Goal: Information Seeking & Learning: Learn about a topic

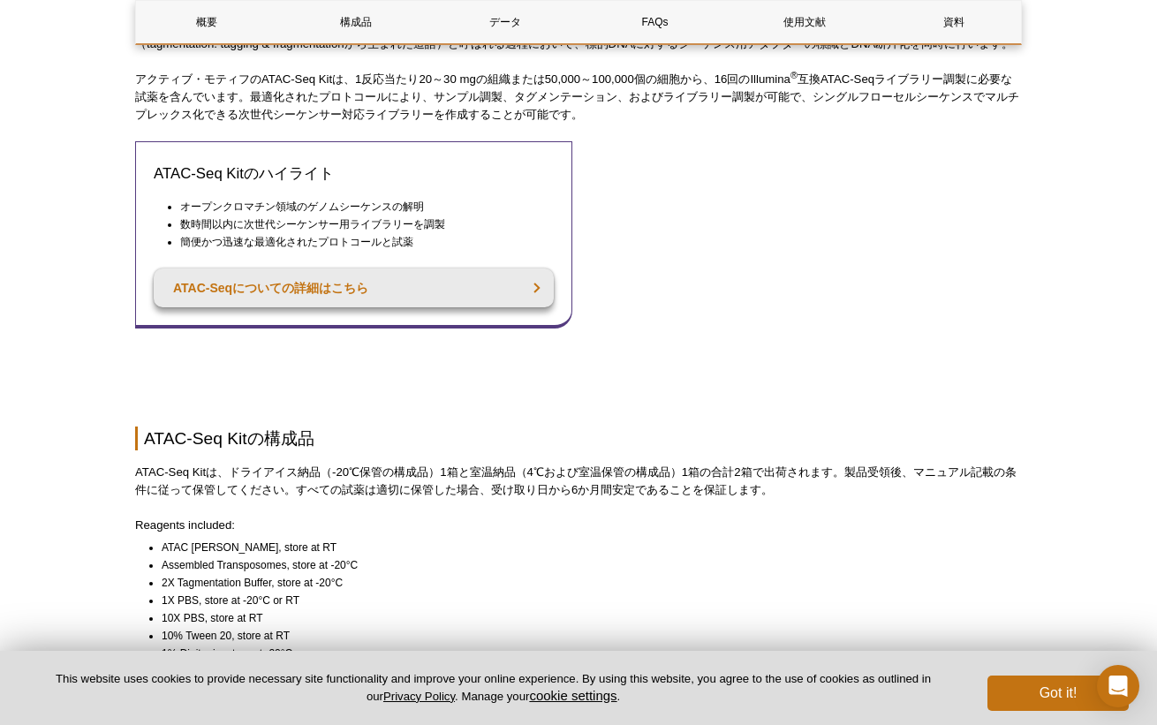
scroll to position [857, 0]
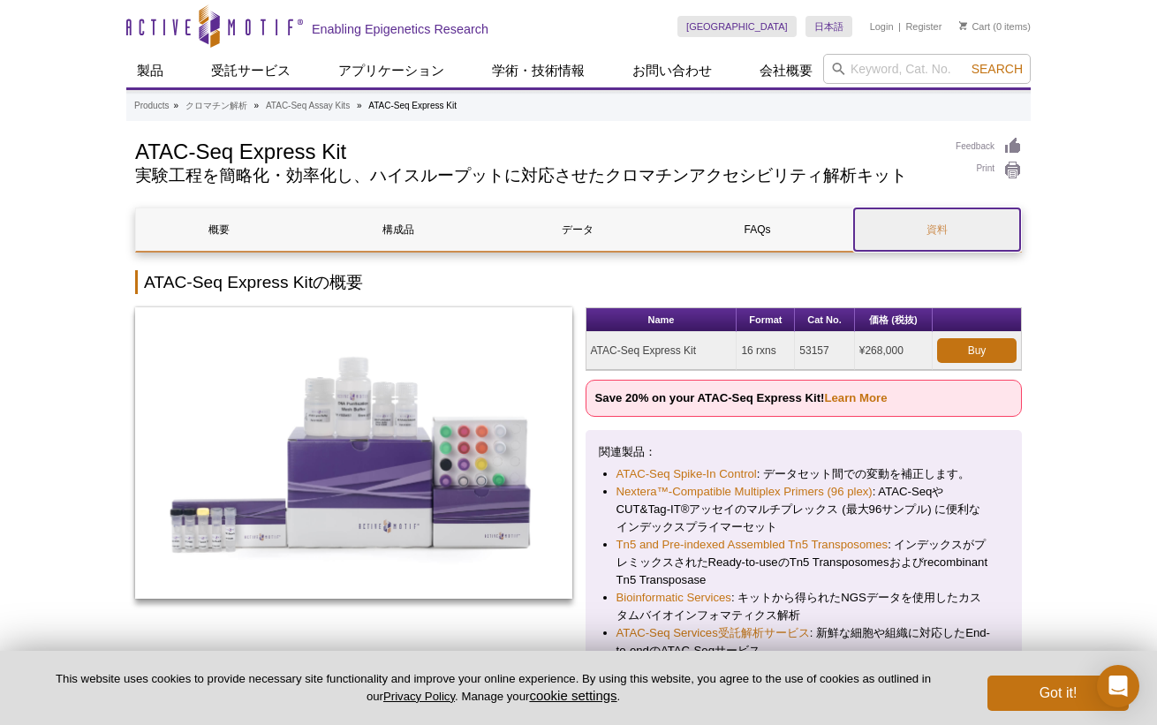
click at [969, 223] on link "資料" at bounding box center [937, 229] width 166 height 42
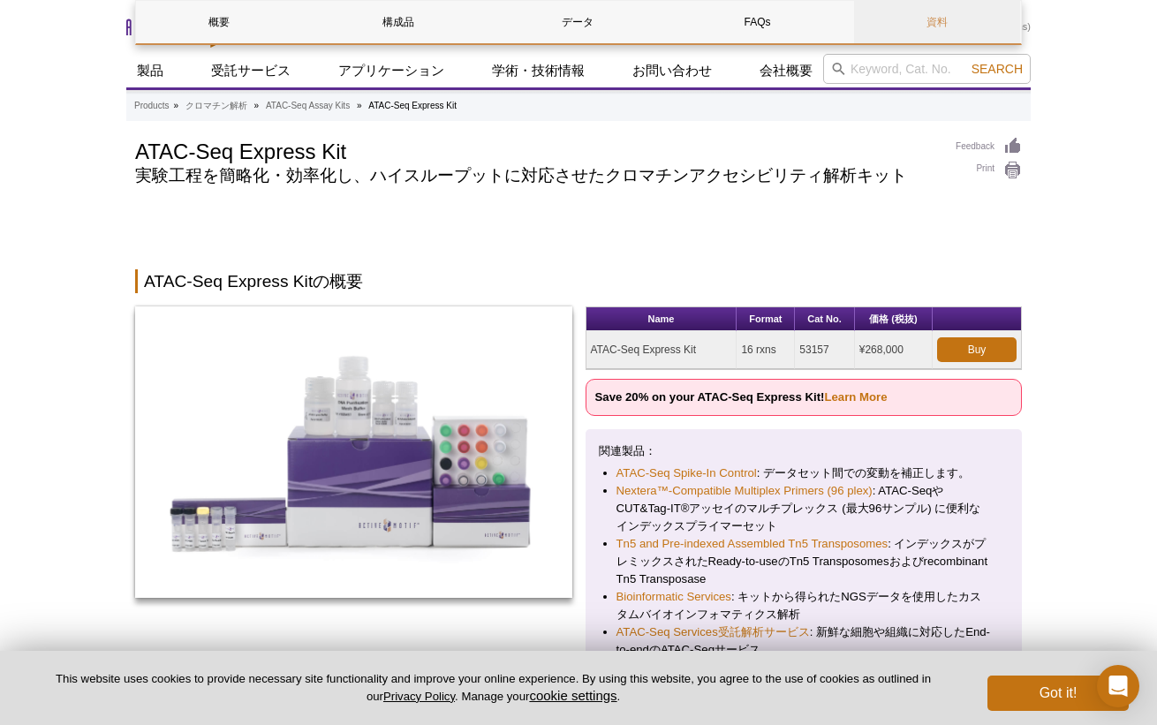
scroll to position [3372, 0]
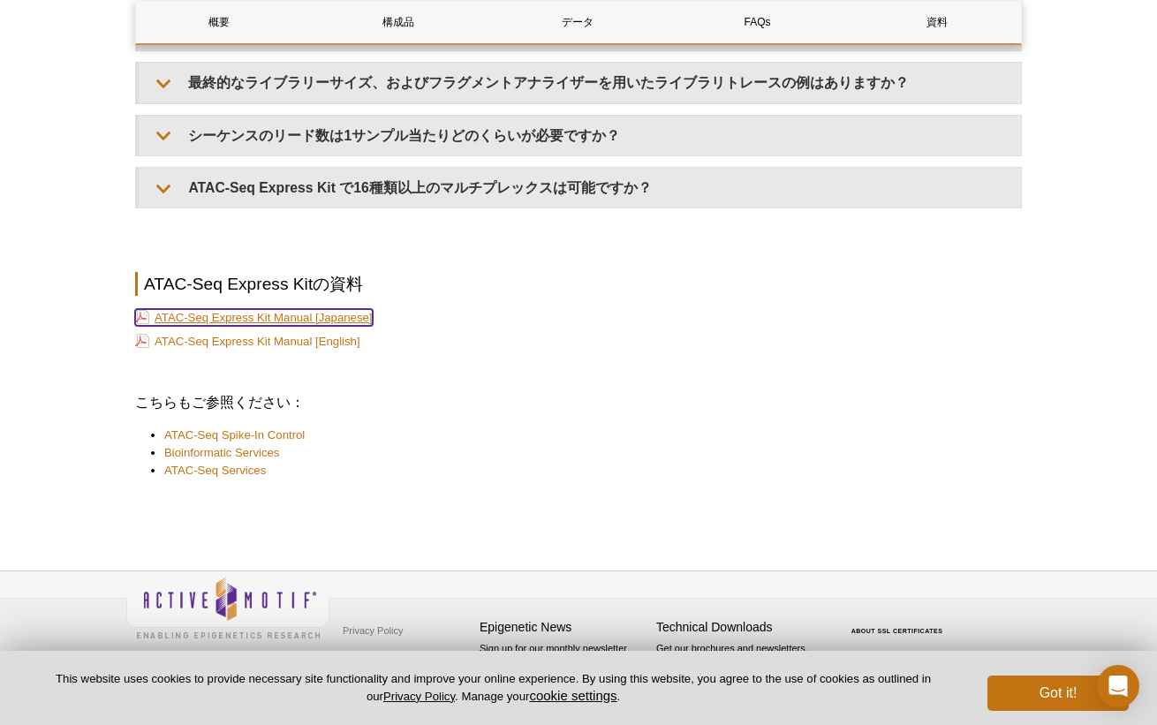
click at [348, 318] on link "ATAC-Seq Express Kit Manual [Japanese]" at bounding box center [254, 317] width 238 height 17
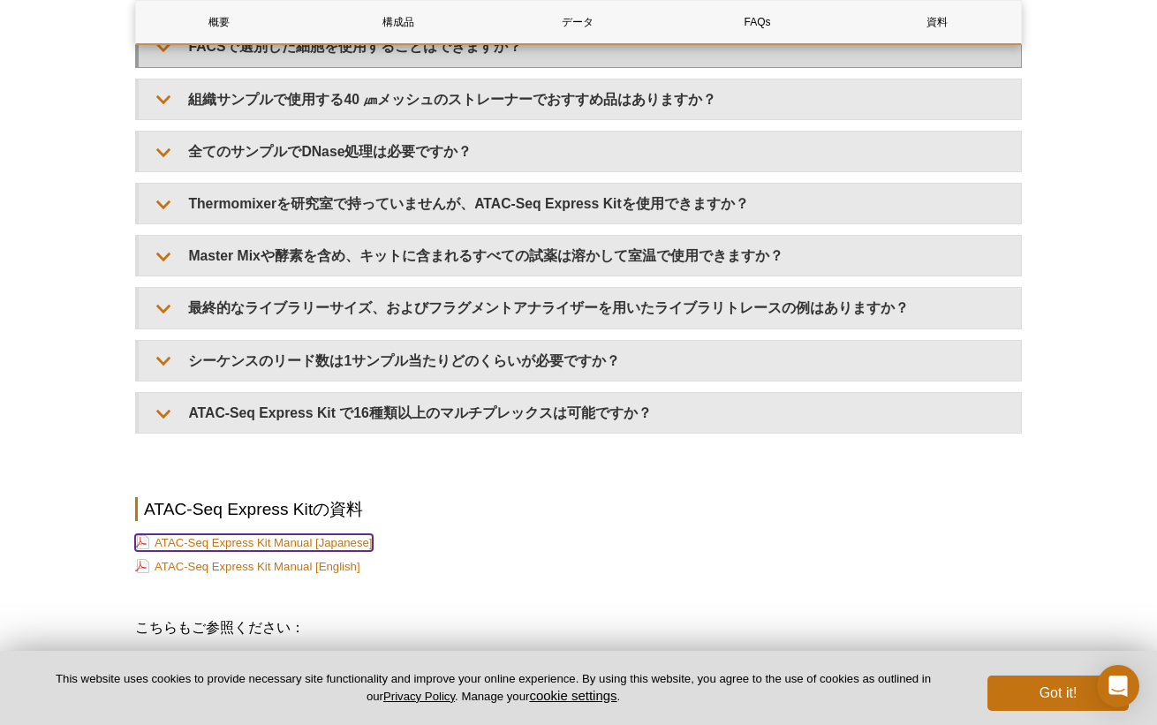
scroll to position [2931, 0]
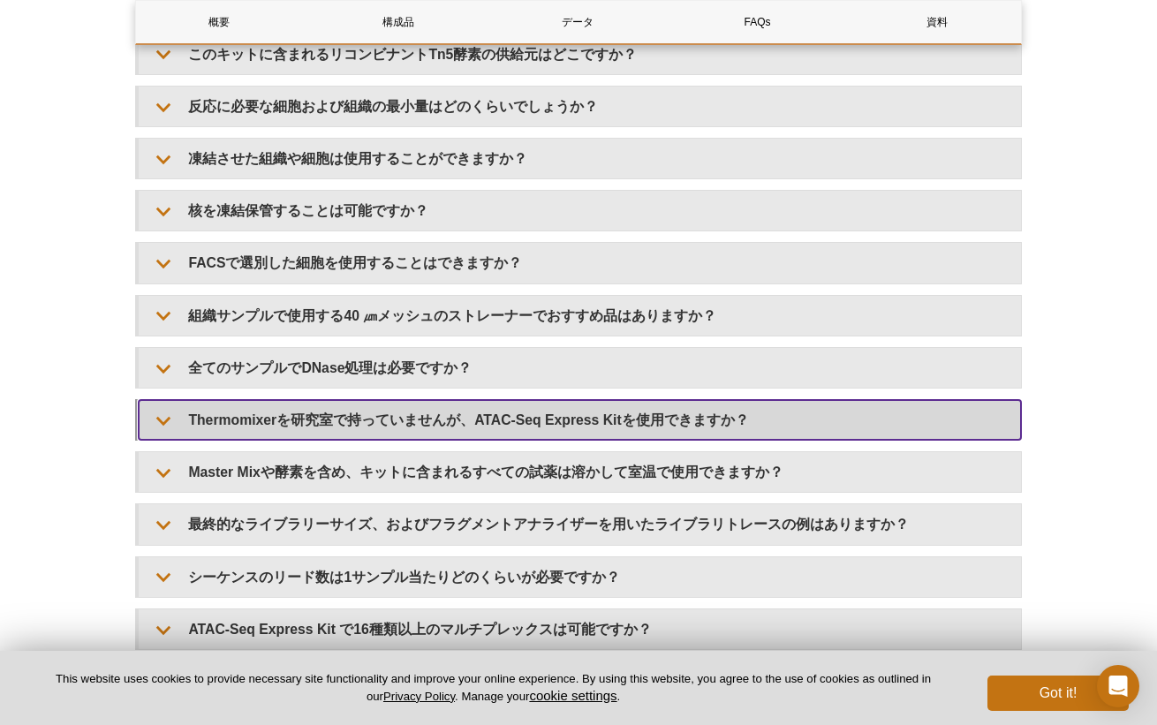
click at [585, 424] on summary "Thermomixerを研究室で持っていませんが、ATAC-Seq Express Kitを使用できますか？" at bounding box center [580, 420] width 882 height 40
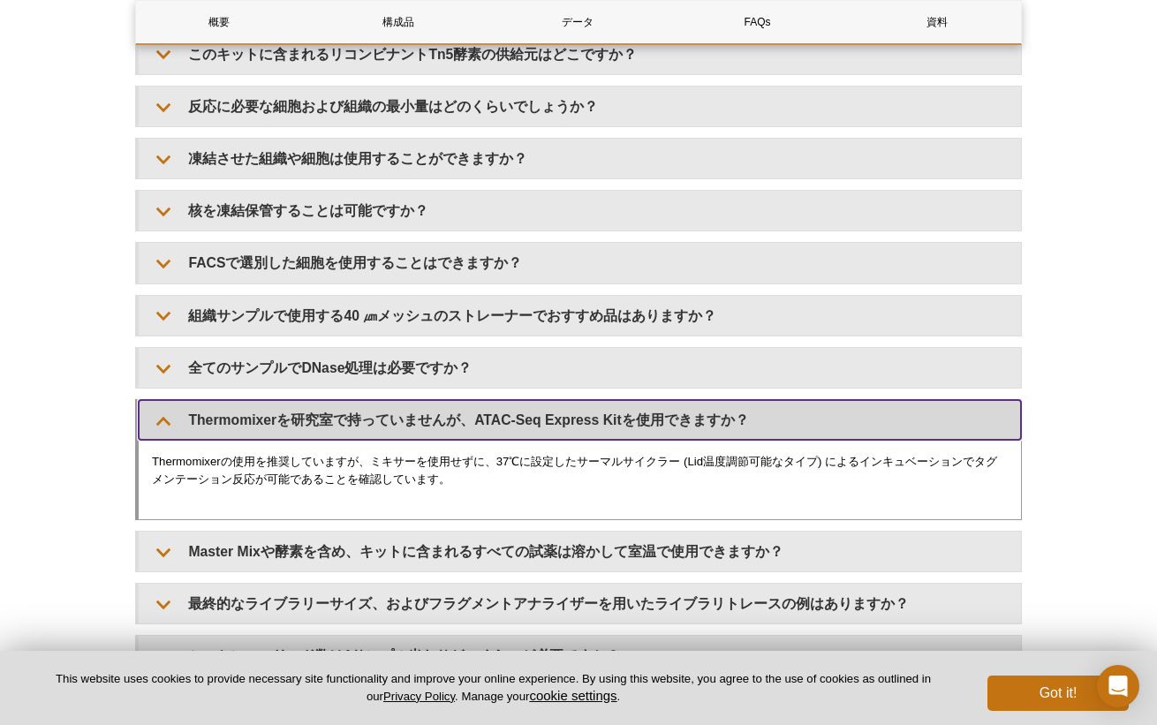
drag, startPoint x: 189, startPoint y: 413, endPoint x: 259, endPoint y: 449, distance: 78.6
click at [259, 449] on details "Thermomixerを研究室で持っていませんが、ATAC-Seq Express Kitを使用できますか？ Thermomixerの使用を推奨していますが、…" at bounding box center [578, 459] width 887 height 121
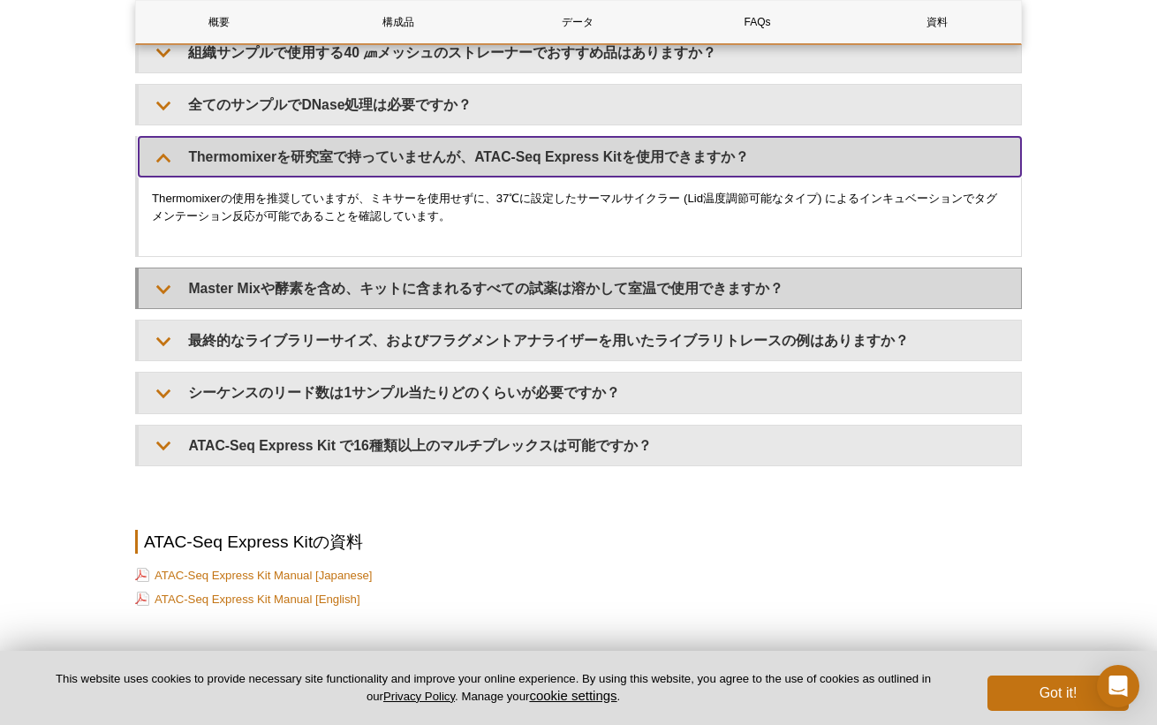
scroll to position [3196, 0]
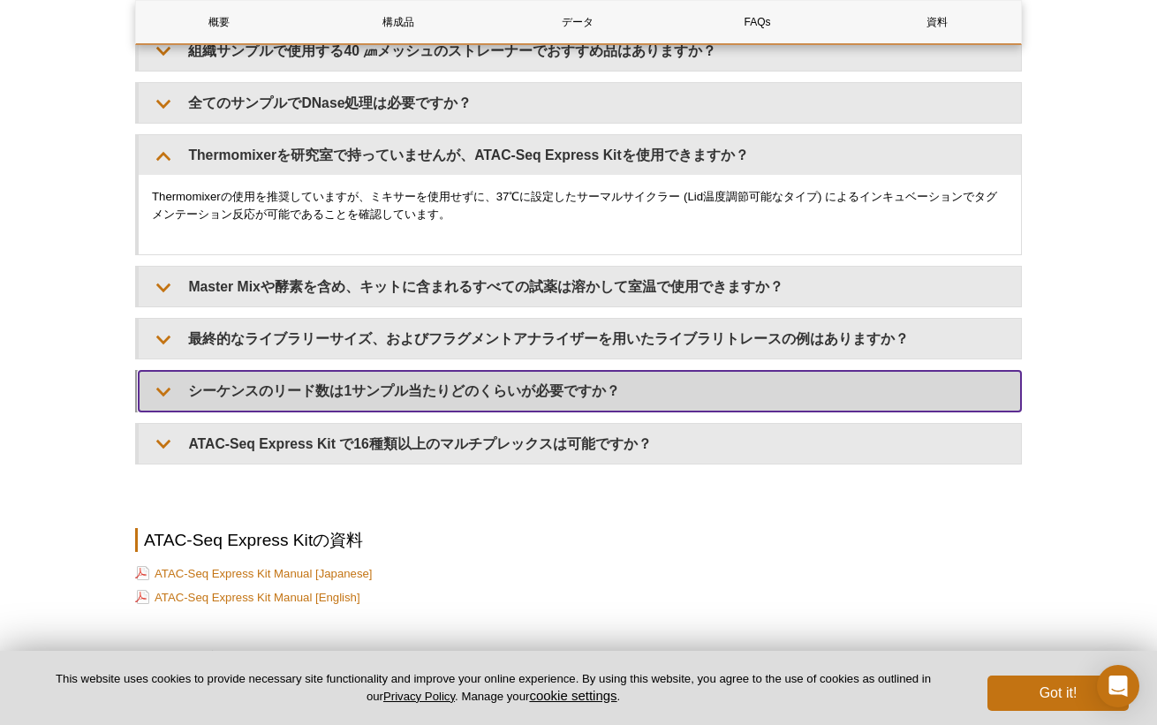
click at [249, 393] on summary "シーケンスのリード数は1サンプル当たりどのくらいが必要ですか？" at bounding box center [580, 391] width 882 height 40
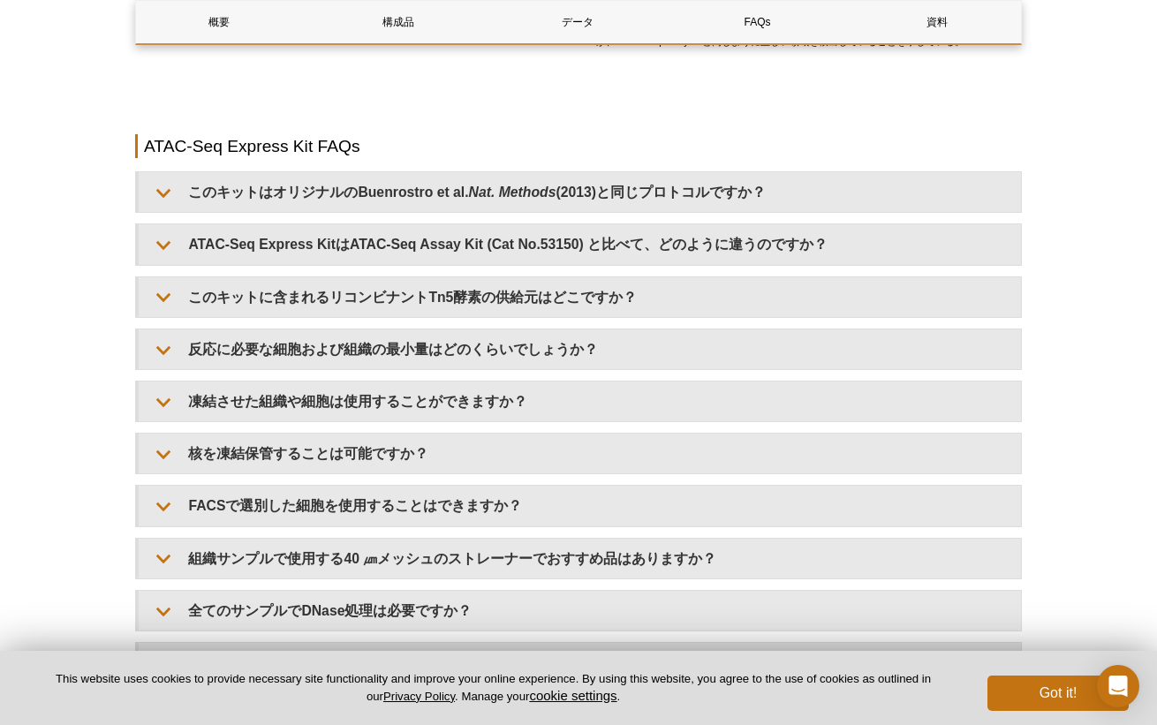
scroll to position [2666, 0]
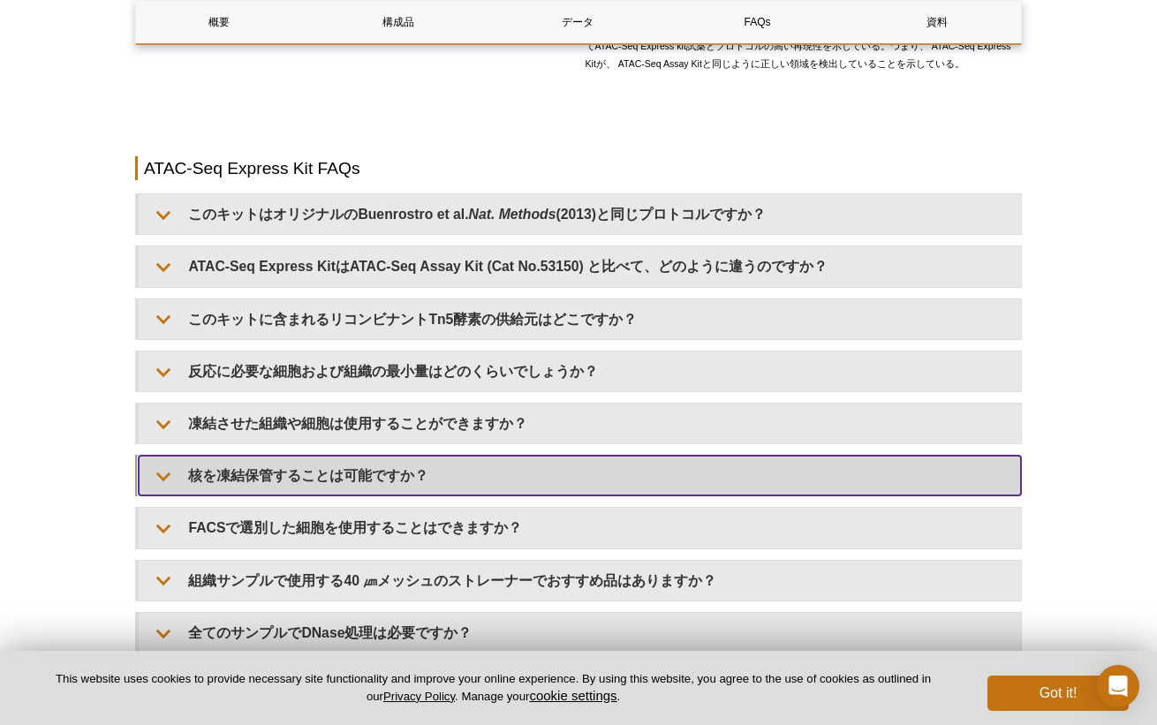
click at [275, 476] on summary "核を凍結保管することは可能ですか？" at bounding box center [580, 476] width 882 height 40
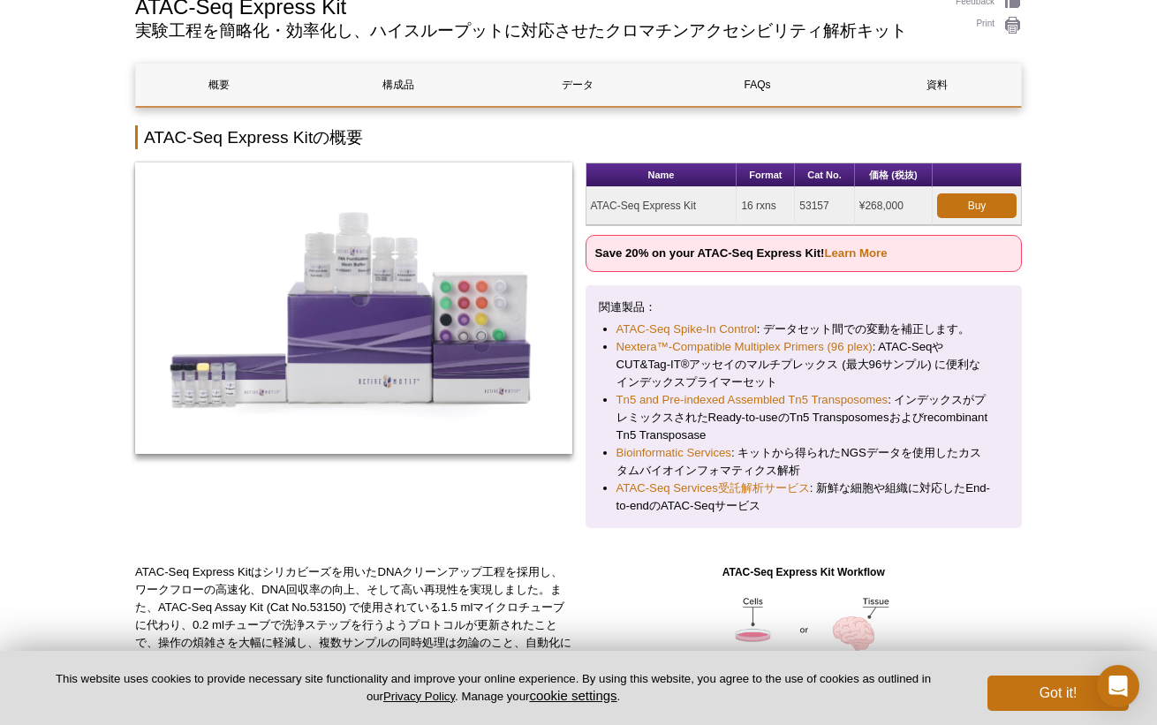
scroll to position [0, 0]
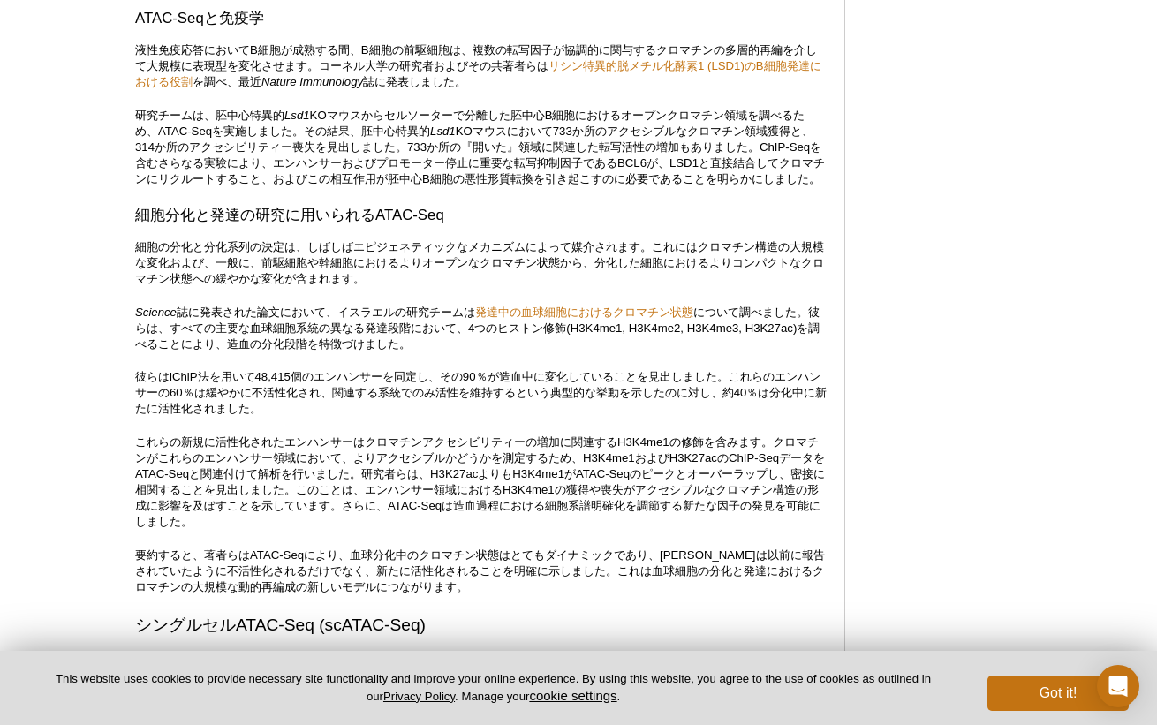
scroll to position [3356, 0]
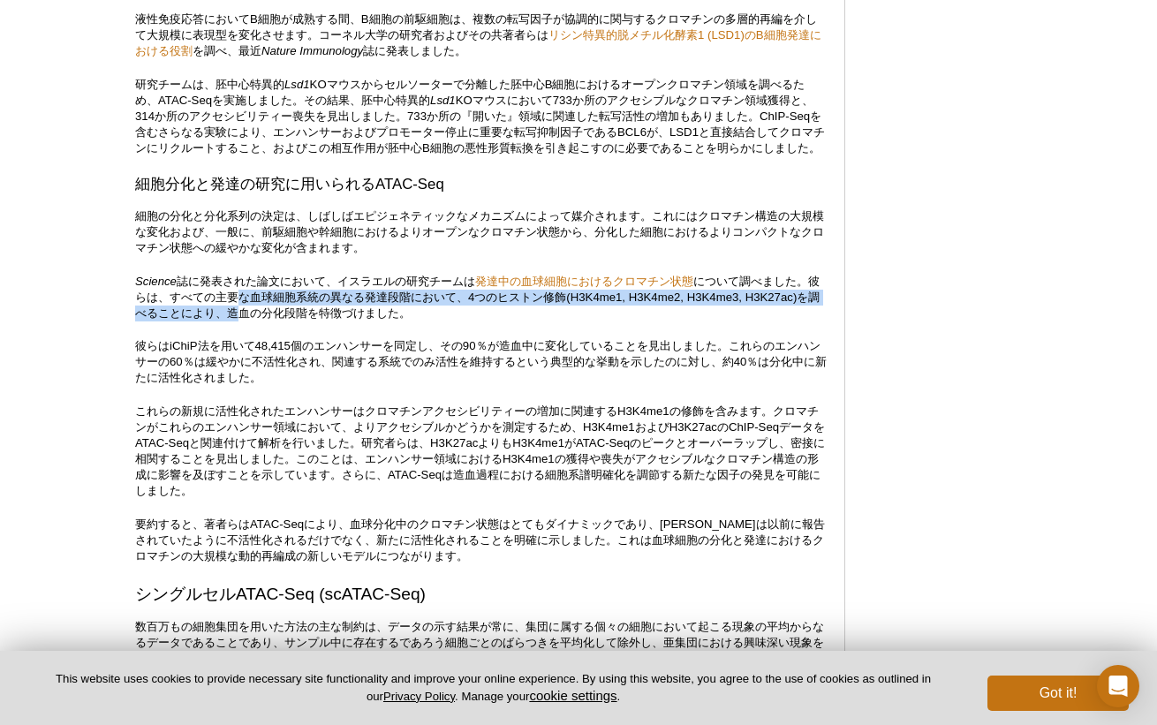
drag, startPoint x: 247, startPoint y: 338, endPoint x: 247, endPoint y: 367, distance: 29.1
click at [247, 321] on p "Science 誌に発表された論文において、イスラエルの研究チームは 発達中の血球細胞におけるクロマチン状態 について調べました。彼らは、すべての主要な血球細…" at bounding box center [480, 298] width 691 height 48
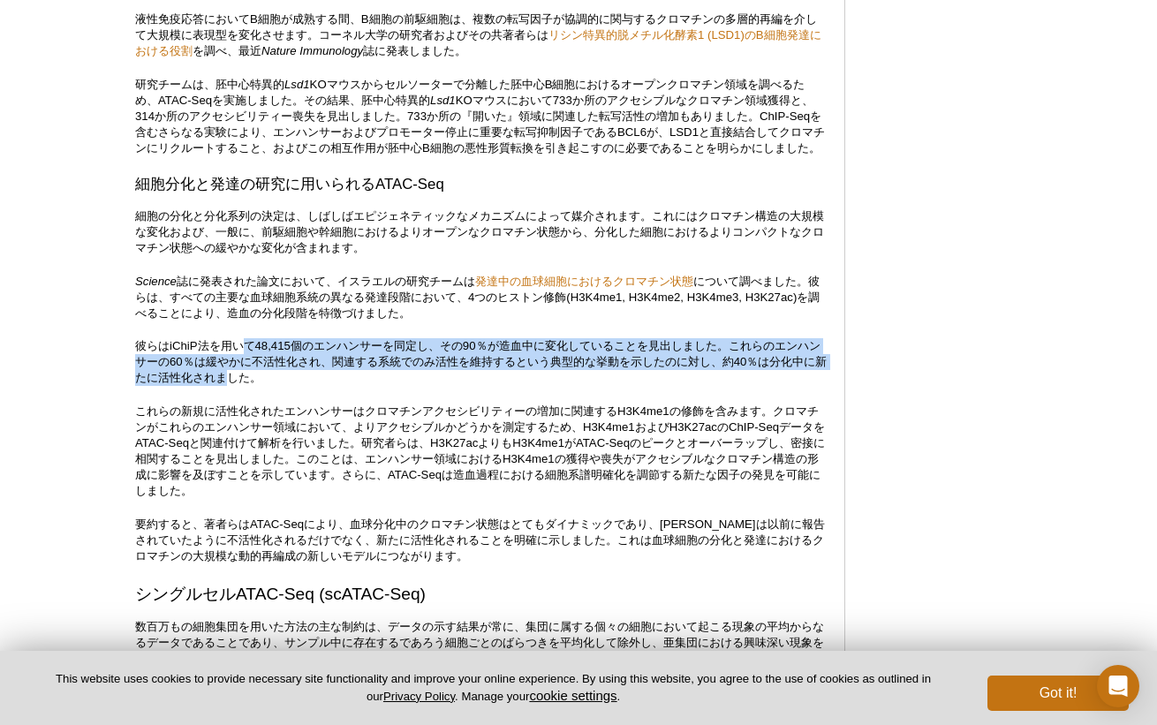
drag, startPoint x: 250, startPoint y: 387, endPoint x: 250, endPoint y: 421, distance: 34.4
click at [250, 386] on p "彼らはiChiP法を用いて48,415個のエンハンサーを同定し、その90％が造血中に変化していることを見出しました。これらのエンハンサーの60％は緩やかに不活…" at bounding box center [480, 362] width 691 height 48
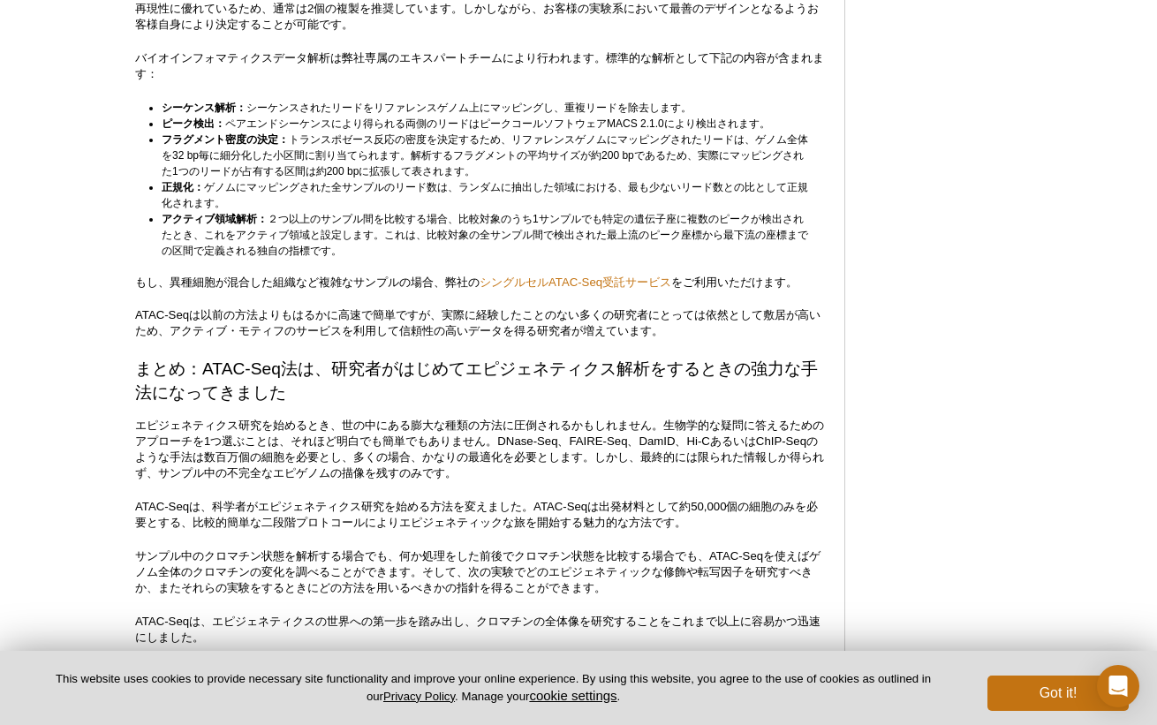
scroll to position [4327, 0]
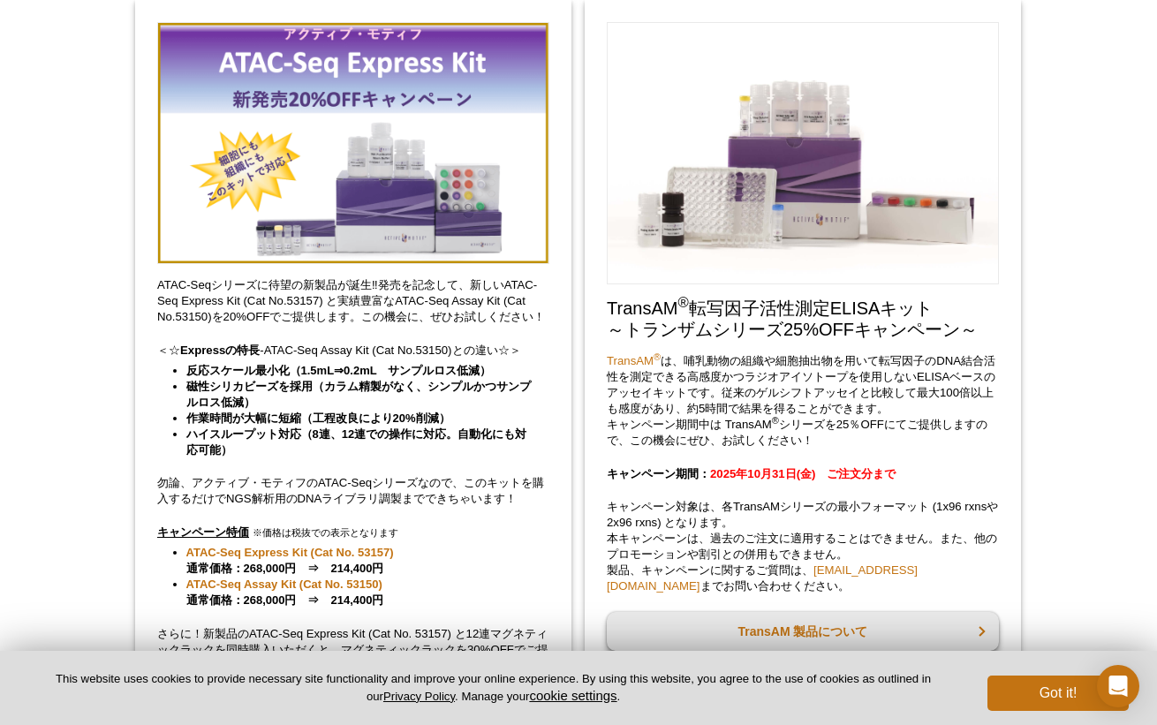
scroll to position [140, 0]
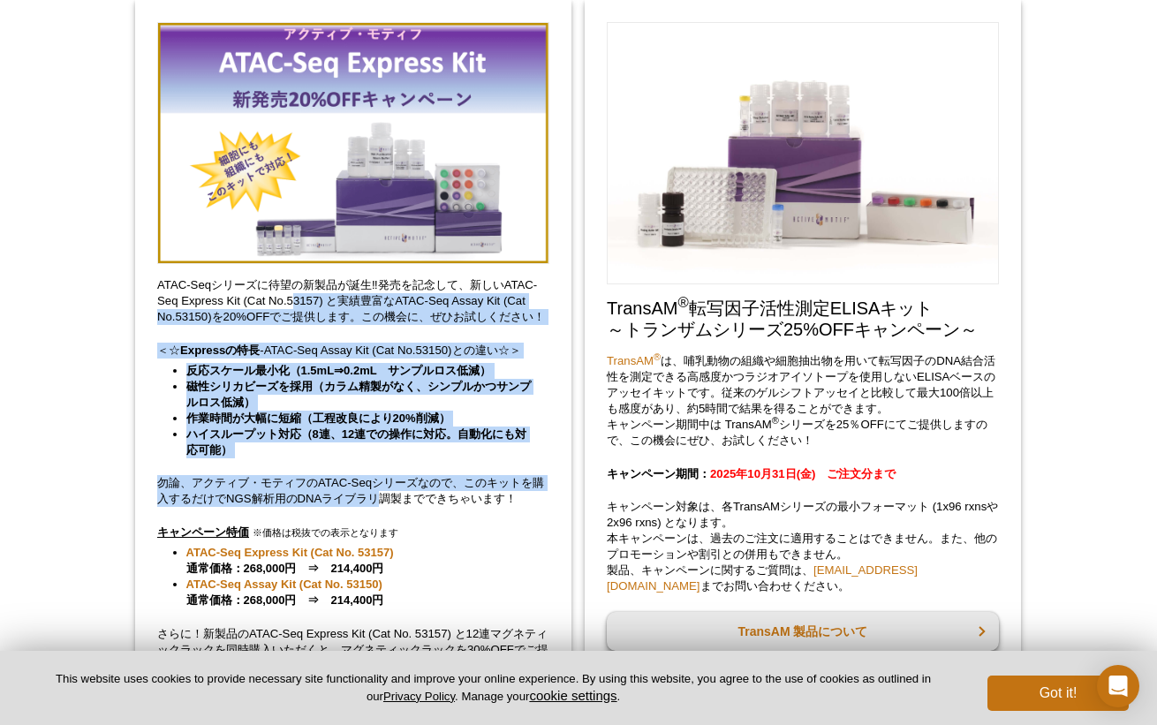
drag, startPoint x: 296, startPoint y: 308, endPoint x: 379, endPoint y: 502, distance: 211.3
click at [379, 502] on div "ATAC-Seqシリーズに待望の新製品が誕生‼発売を記念して、新しいATAC-Seq Express Kit (Cat No.53157) と実績豊富なATA…" at bounding box center [353, 459] width 436 height 919
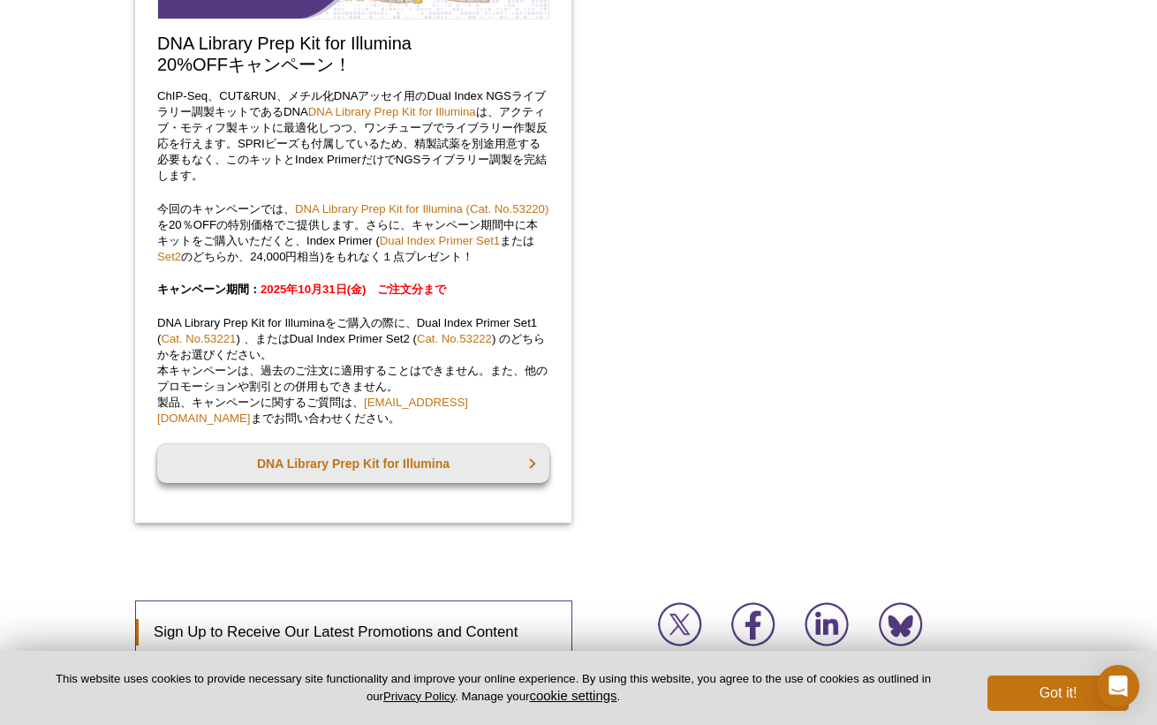
scroll to position [1325, 0]
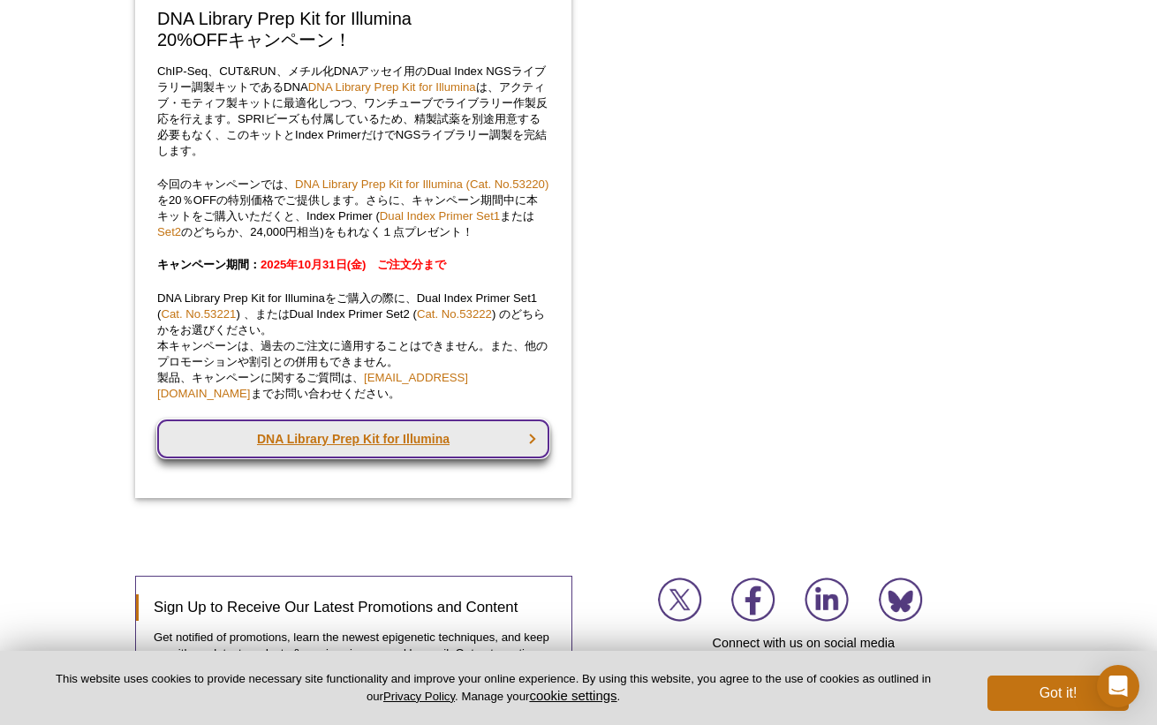
click at [513, 432] on link "DNA Library Prep Kit for Illumina" at bounding box center [353, 438] width 392 height 39
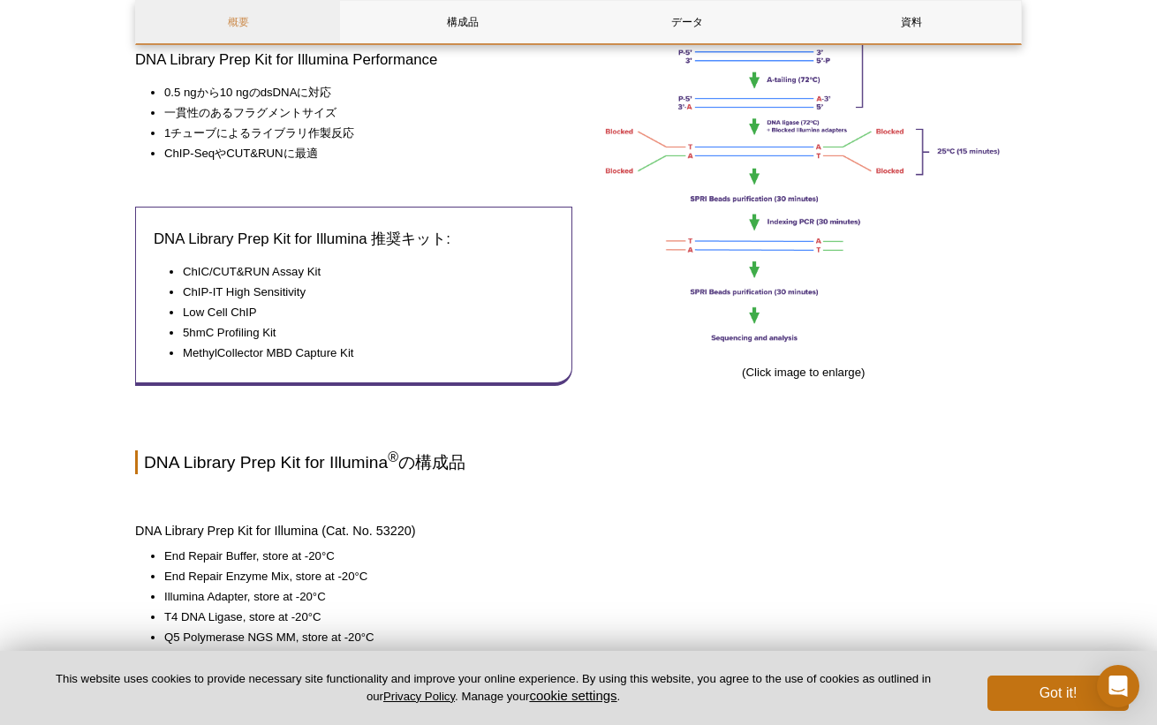
scroll to position [795, 0]
